Goal: Navigation & Orientation: Find specific page/section

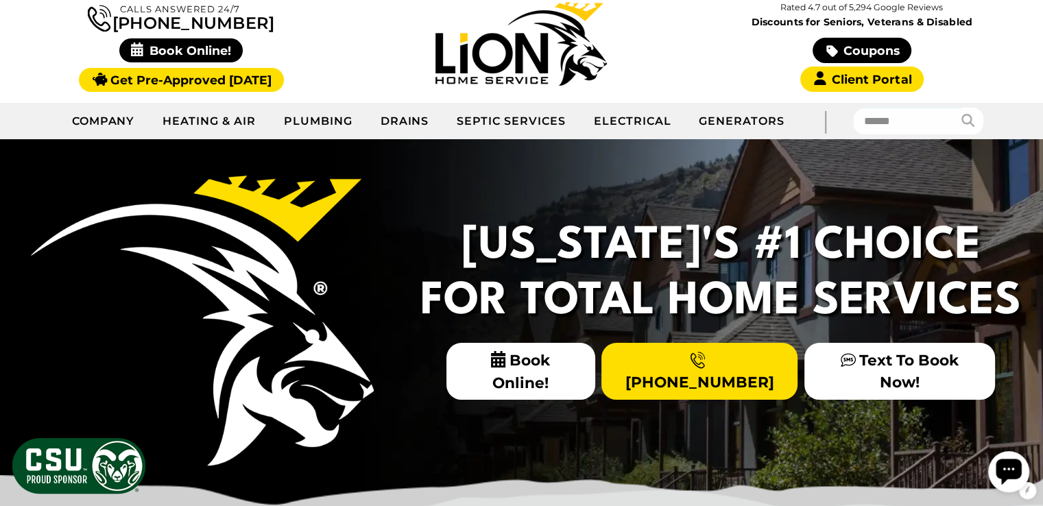
click at [311, 121] on link "Plumbing" at bounding box center [318, 121] width 97 height 34
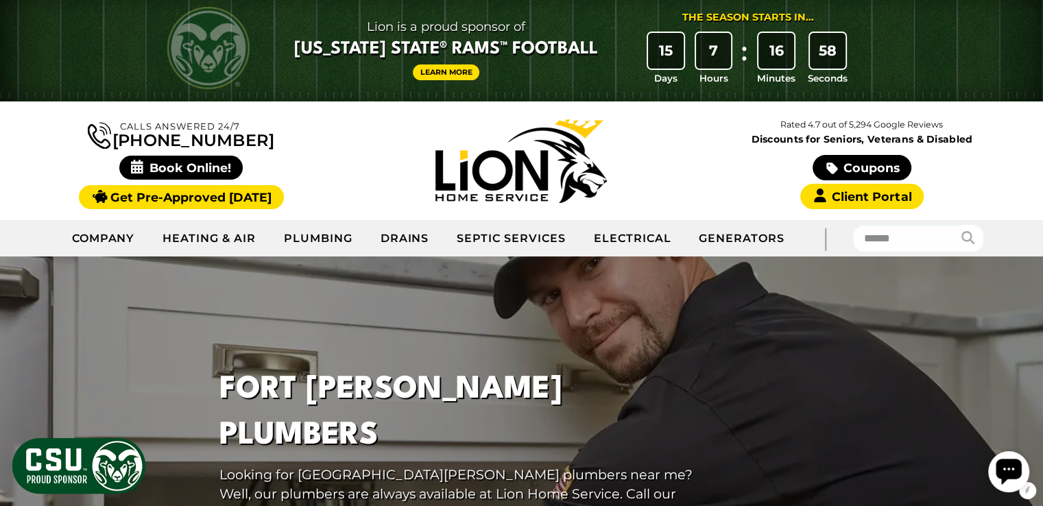
scroll to position [5, 0]
click at [165, 317] on div at bounding box center [521, 486] width 1043 height 461
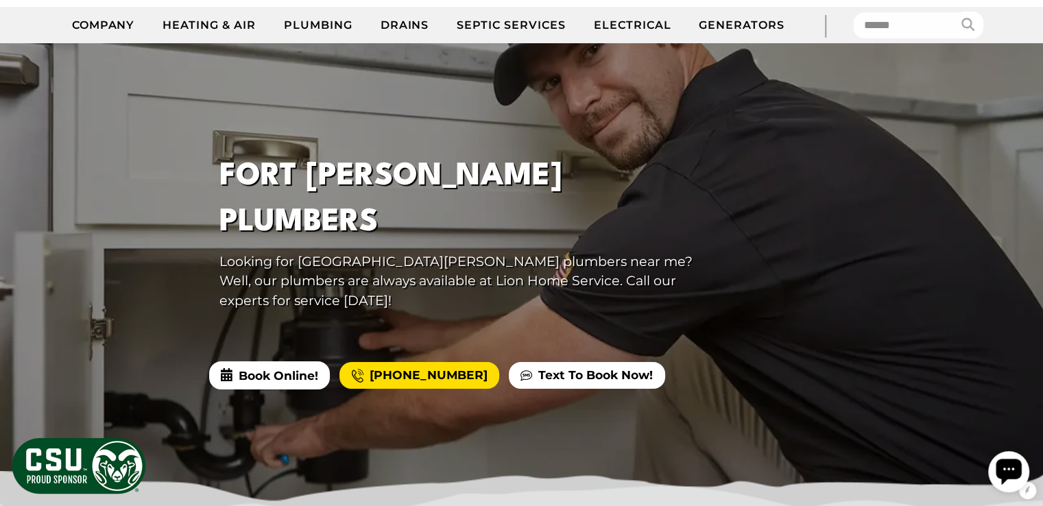
scroll to position [213, 0]
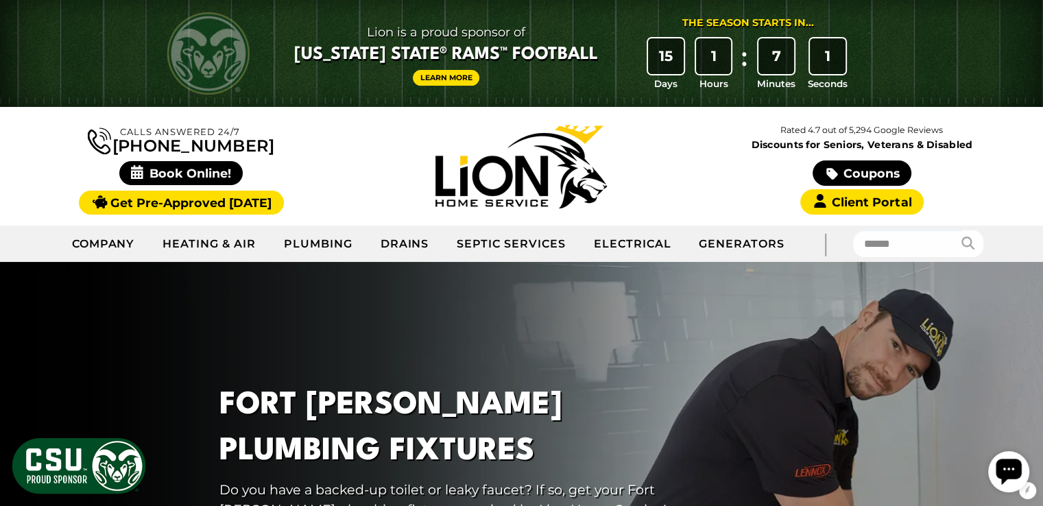
click at [806, 392] on div at bounding box center [521, 492] width 1043 height 461
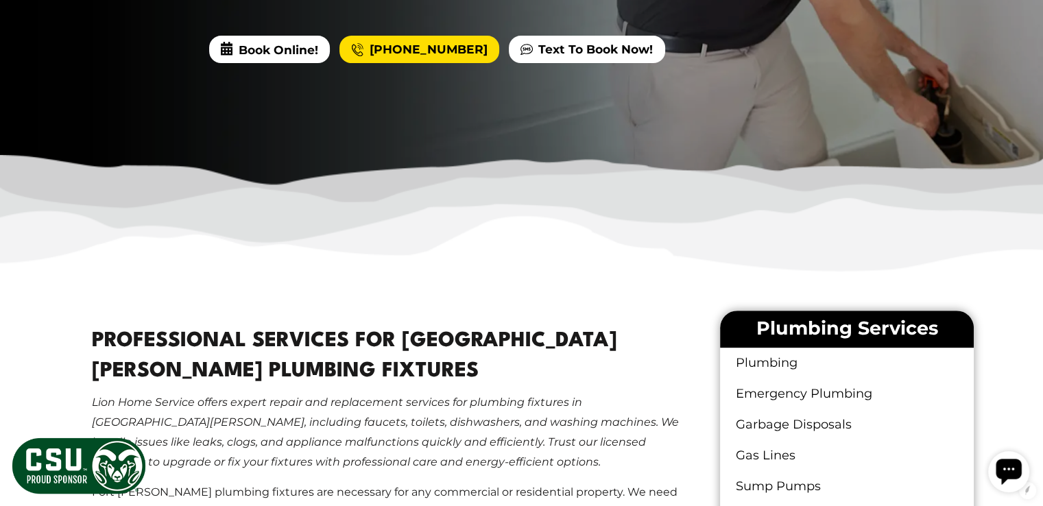
scroll to position [289, 0]
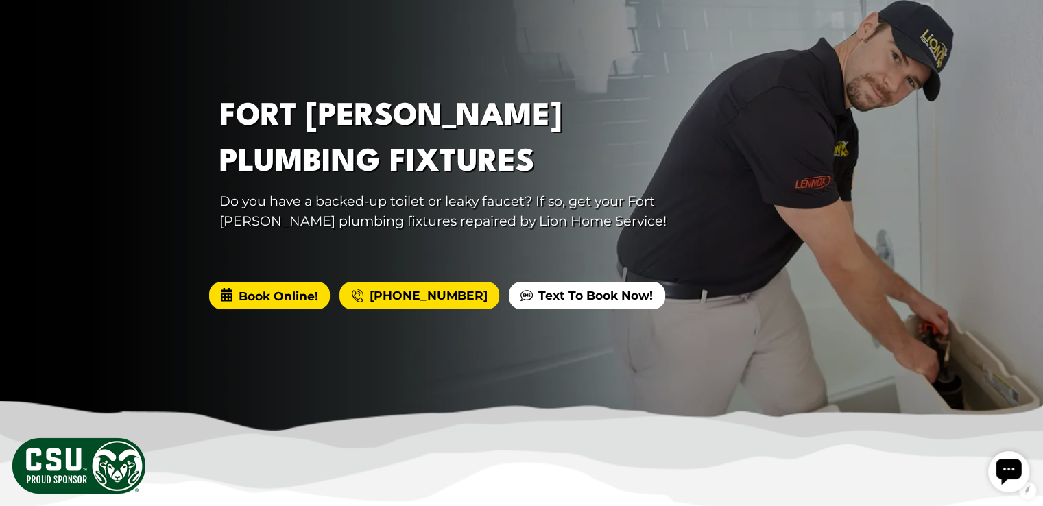
click at [285, 301] on span "Book Online!" at bounding box center [269, 295] width 121 height 27
click at [280, 297] on span "Book Online!" at bounding box center [269, 295] width 121 height 27
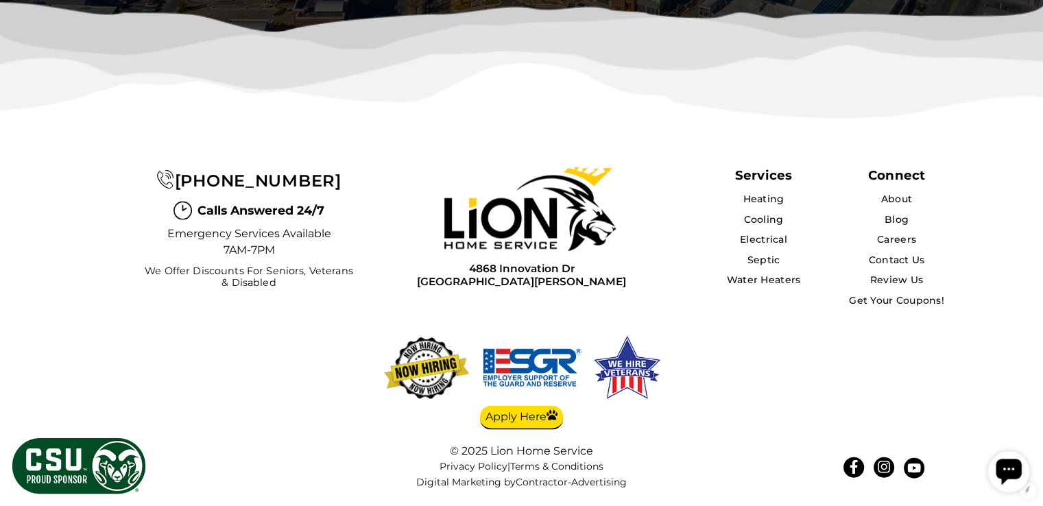
scroll to position [4505, 0]
click at [900, 198] on link "About" at bounding box center [896, 199] width 32 height 12
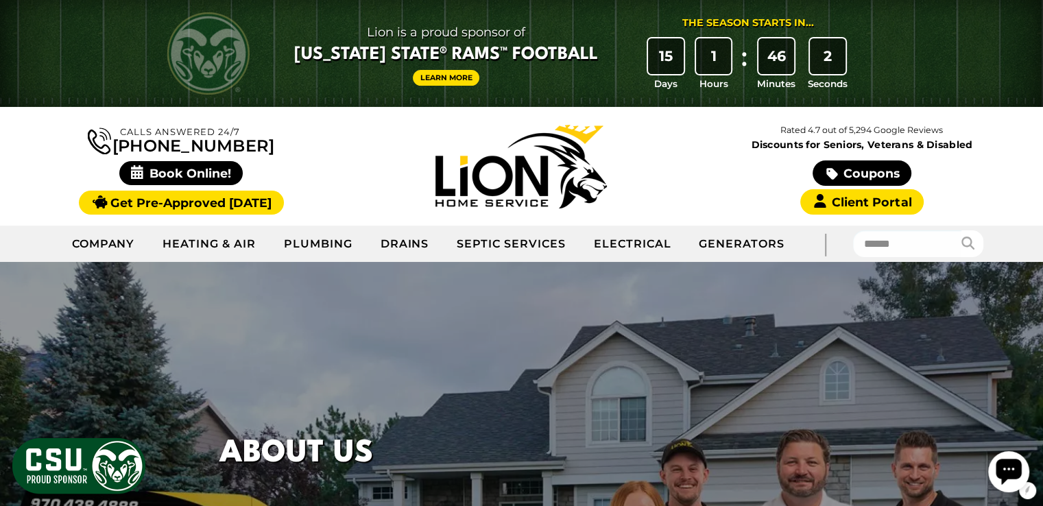
click at [902, 331] on div at bounding box center [521, 492] width 1043 height 461
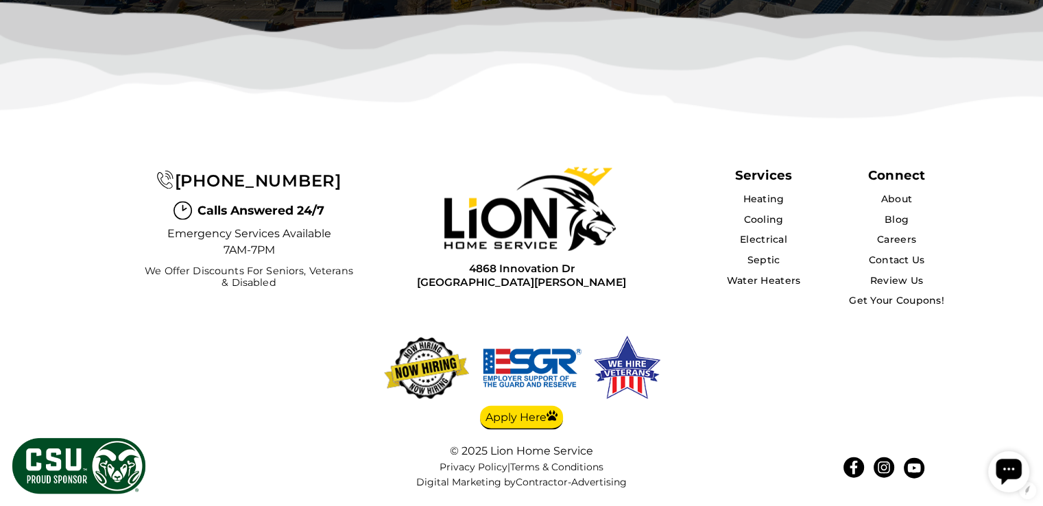
scroll to position [3689, 0]
click at [893, 263] on link "Contact Us" at bounding box center [896, 260] width 57 height 12
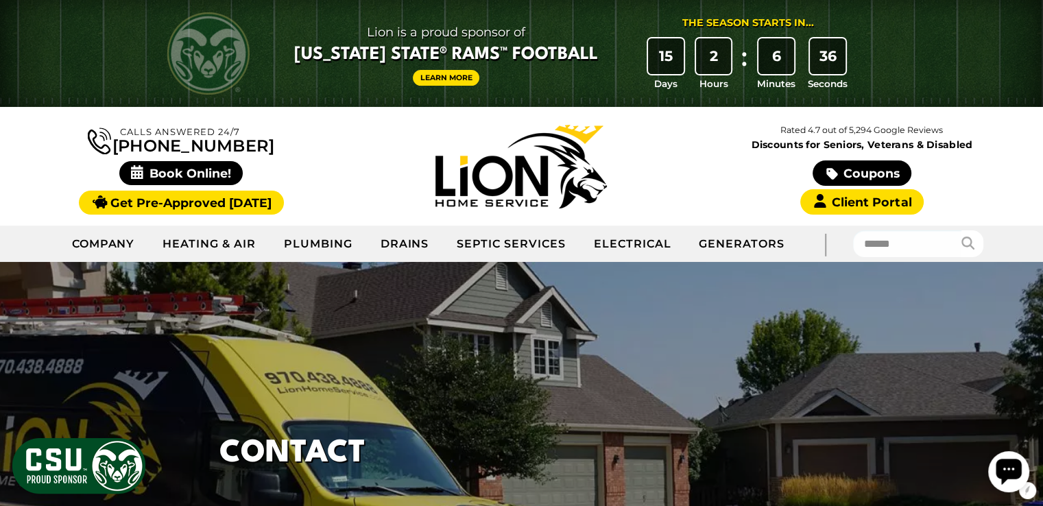
click at [835, 385] on div at bounding box center [521, 492] width 1043 height 461
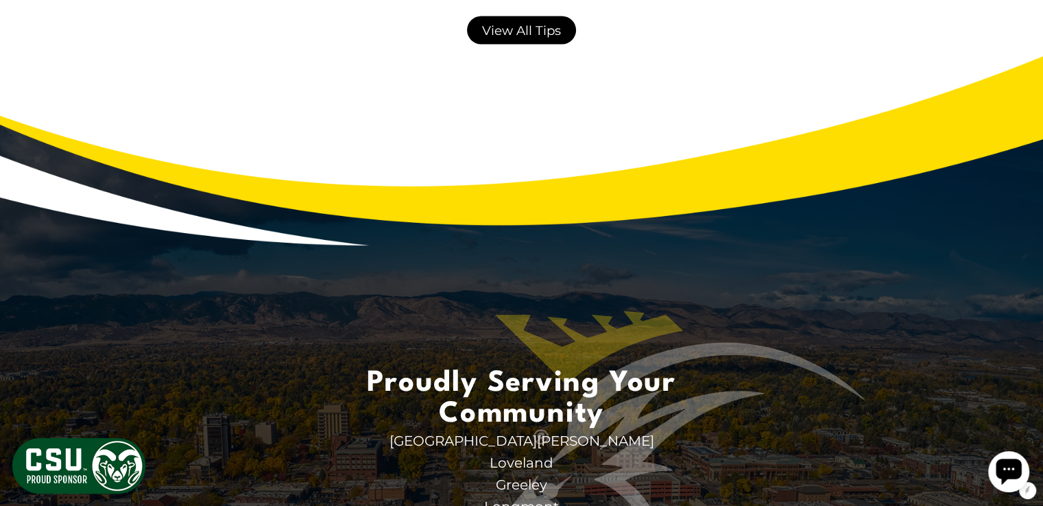
scroll to position [3380, 0]
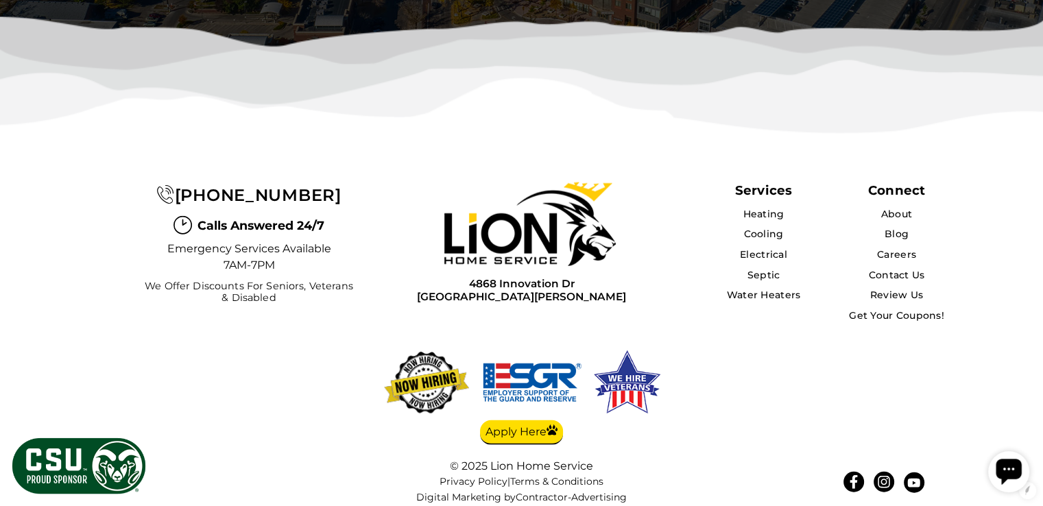
click at [905, 182] on div "Connect" at bounding box center [896, 190] width 57 height 16
click at [928, 182] on div "Connect" at bounding box center [896, 190] width 112 height 16
